Goal: Use online tool/utility: Use online tool/utility

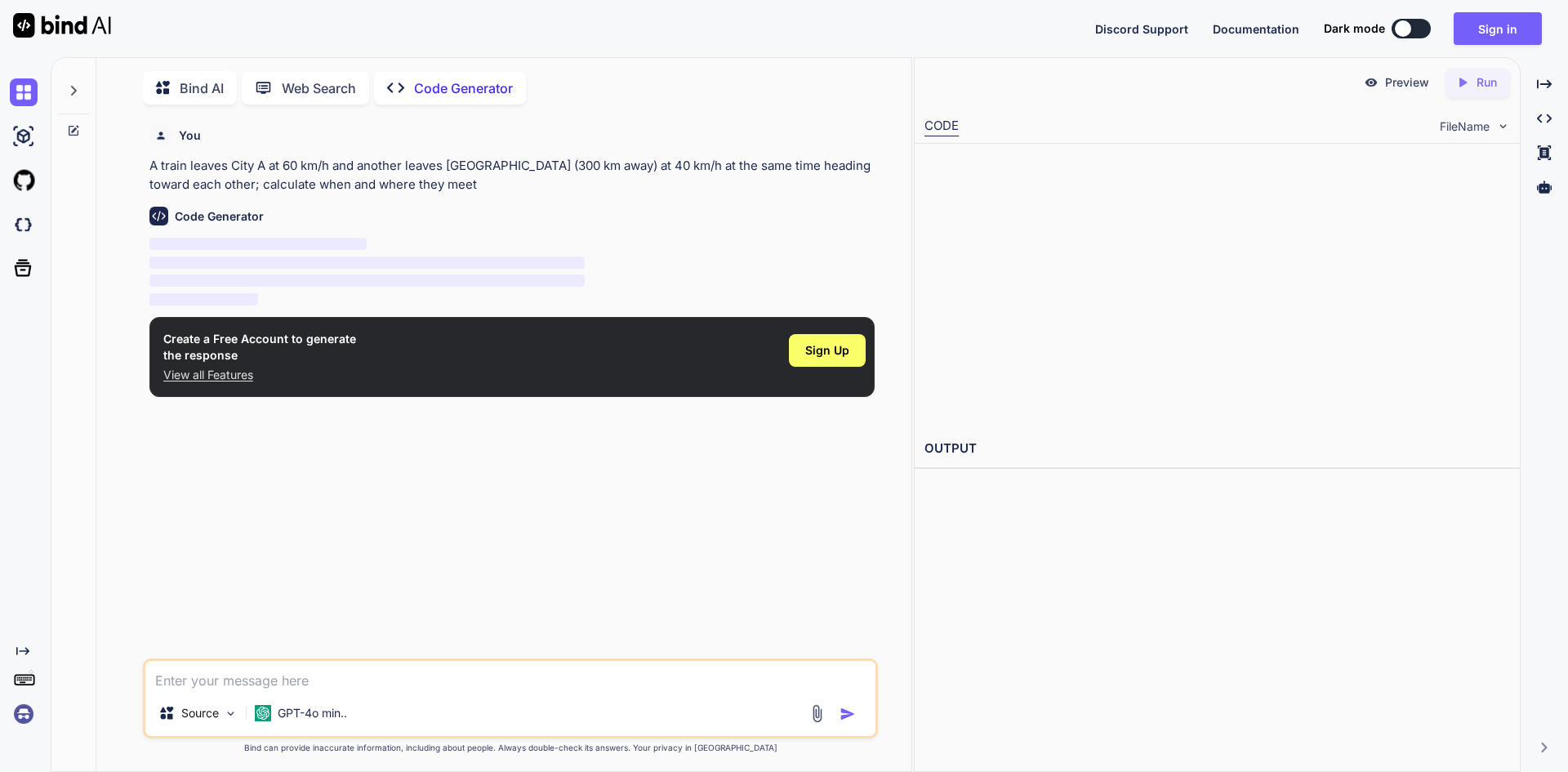
scroll to position [6, 0]
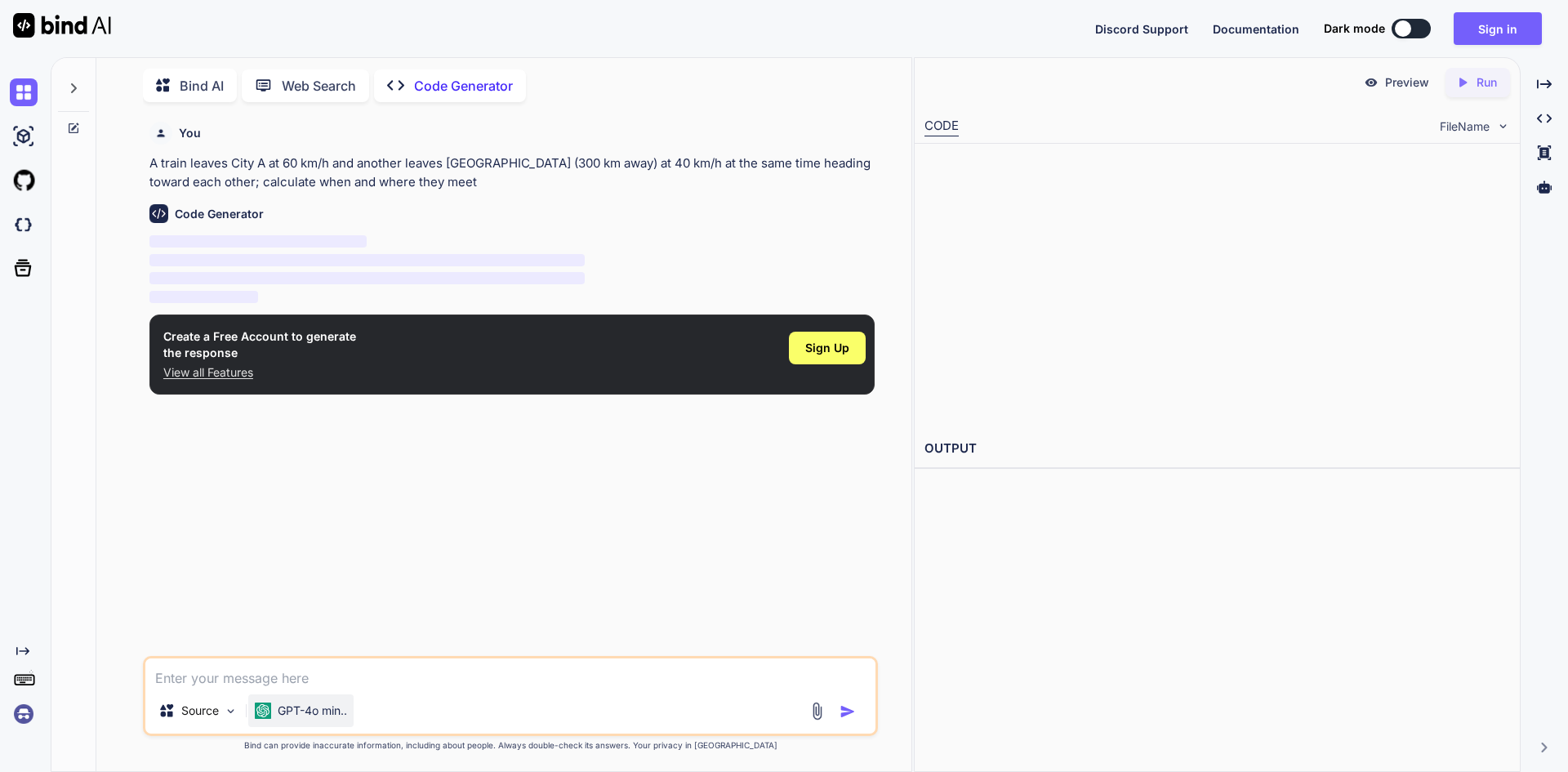
click at [301, 709] on p "GPT-4o min.." at bounding box center [312, 710] width 70 height 16
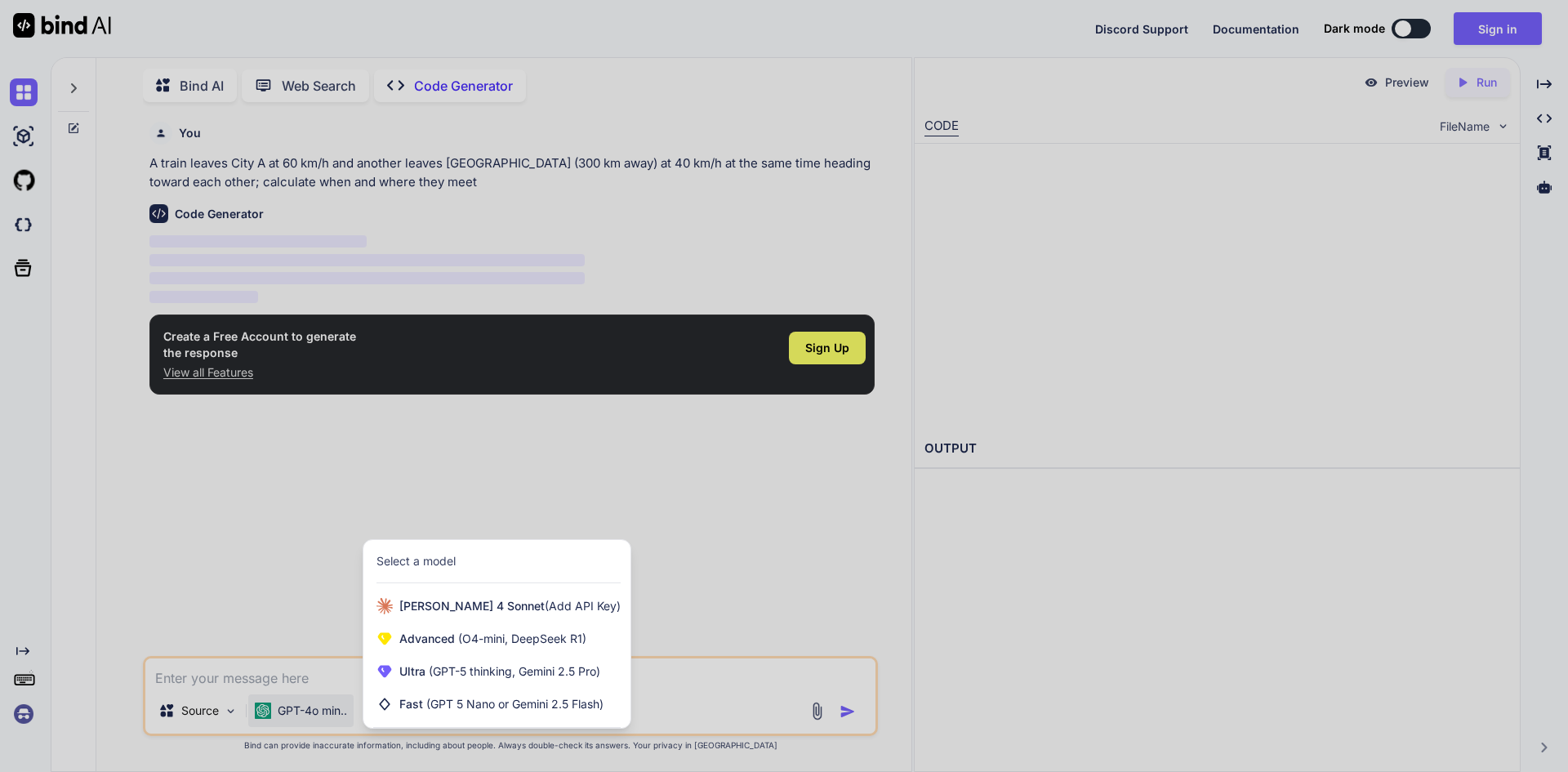
click at [243, 550] on div at bounding box center [784, 386] width 1568 height 772
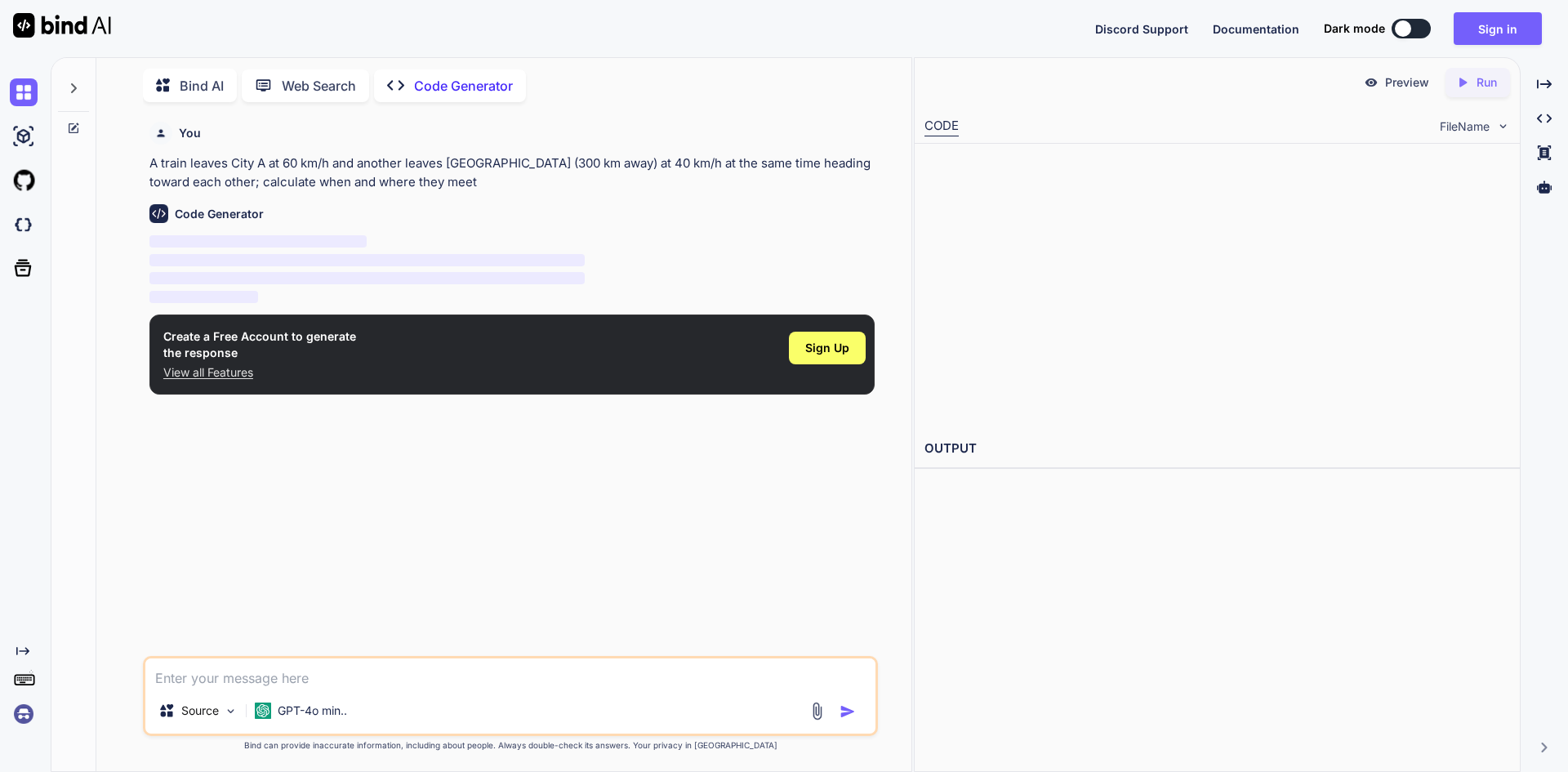
type textarea "x"
